Goal: Information Seeking & Learning: Check status

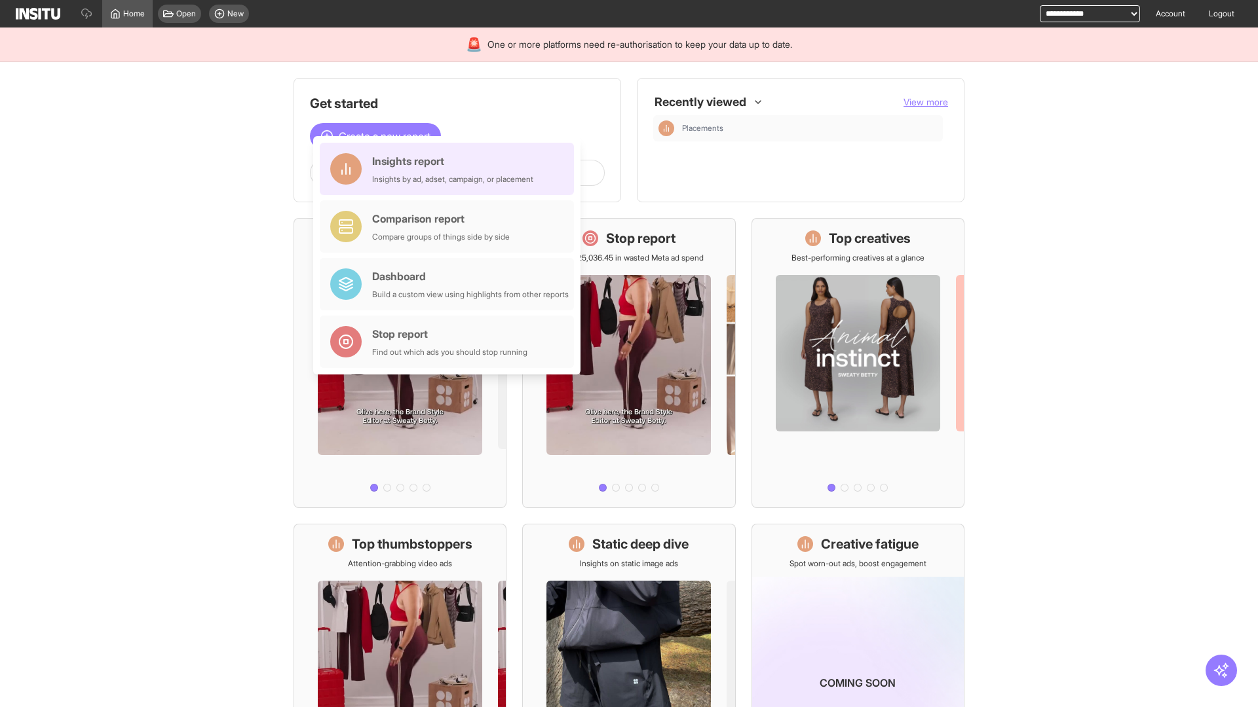
click at [450, 169] on div "Insights report Insights by ad, adset, campaign, or placement" at bounding box center [452, 168] width 161 height 31
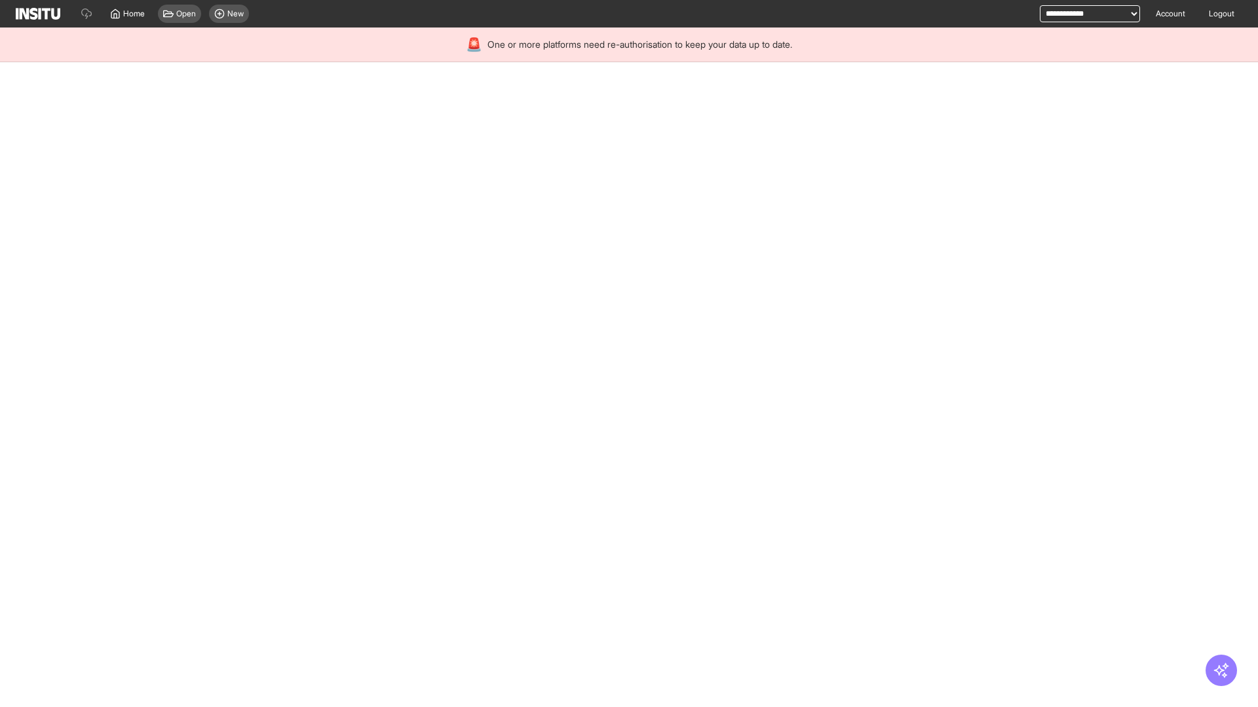
select select "**"
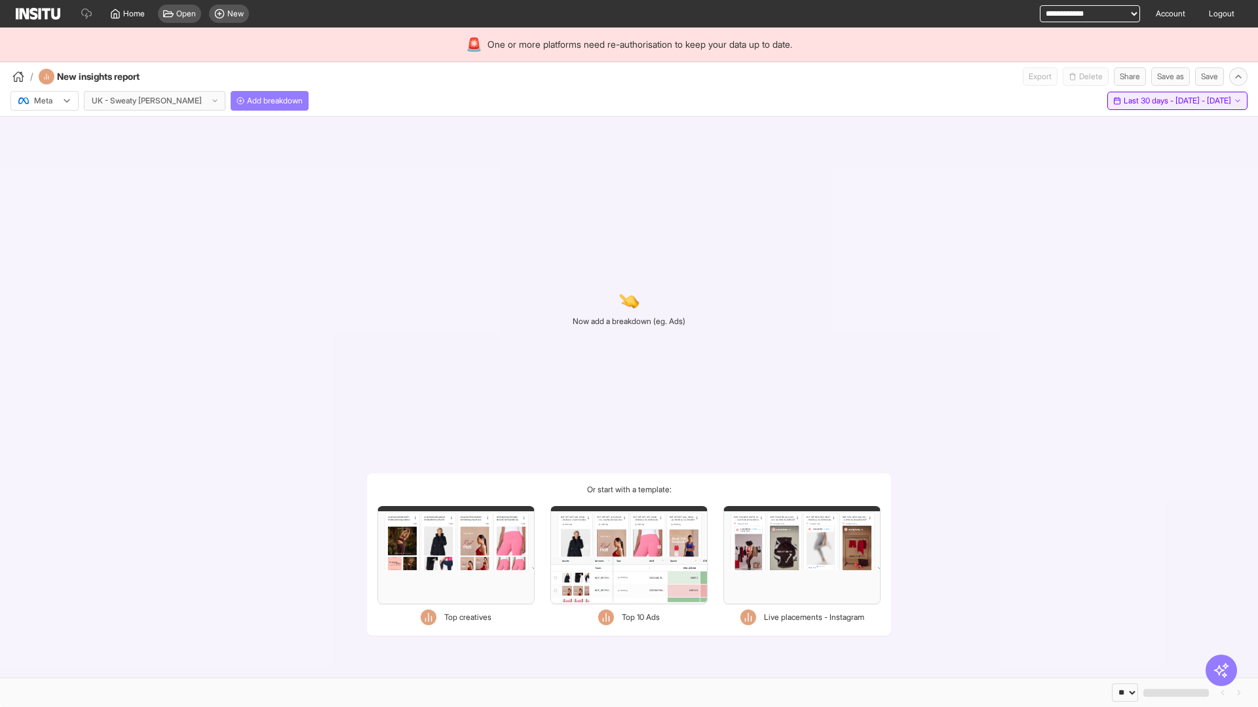
click at [1146, 101] on span "Last 30 days - [DATE] - [DATE]" at bounding box center [1176, 101] width 107 height 10
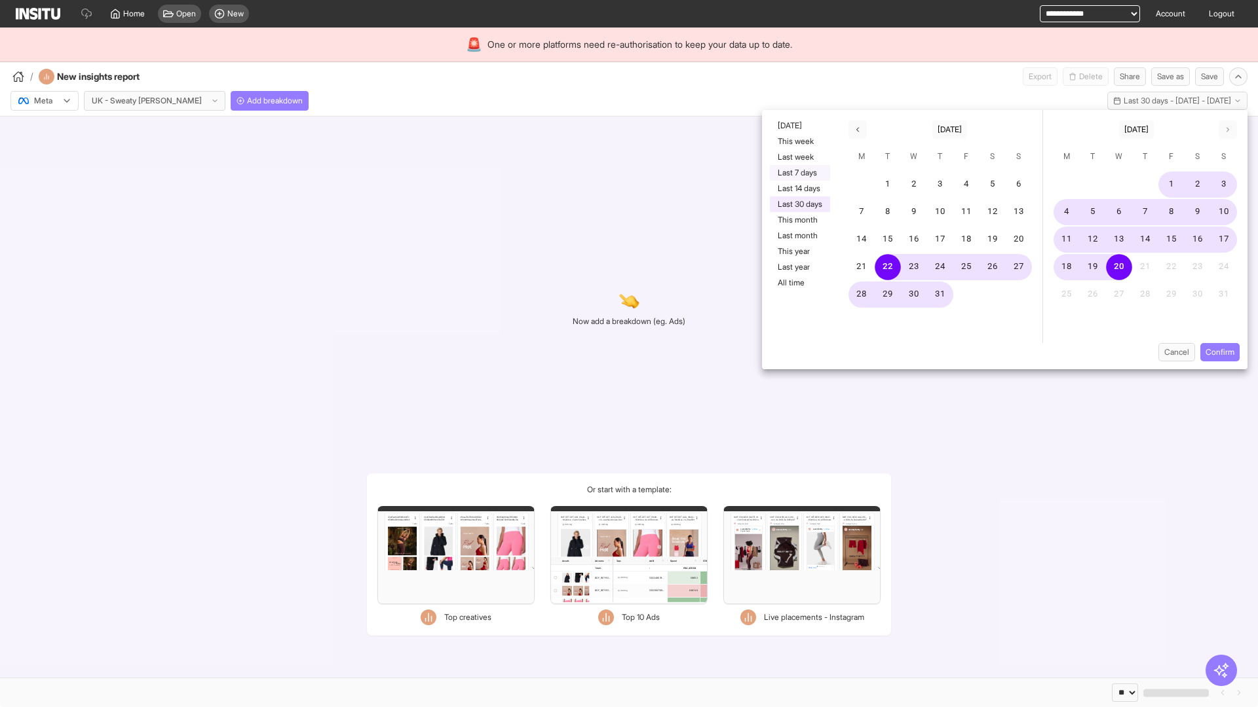
click at [798, 173] on button "Last 7 days" at bounding box center [800, 173] width 60 height 16
